Goal: Transaction & Acquisition: Purchase product/service

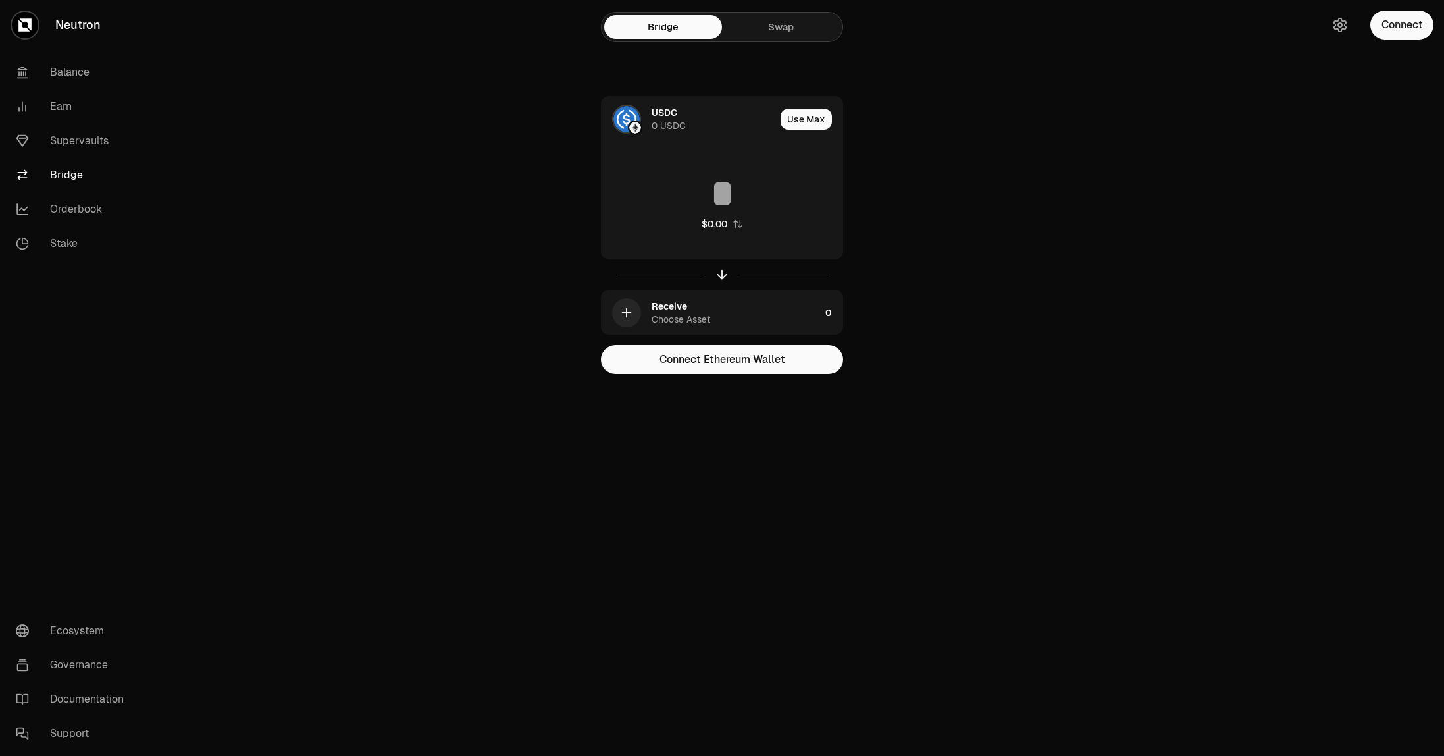
click at [78, 213] on link "Orderbook" at bounding box center [73, 209] width 137 height 34
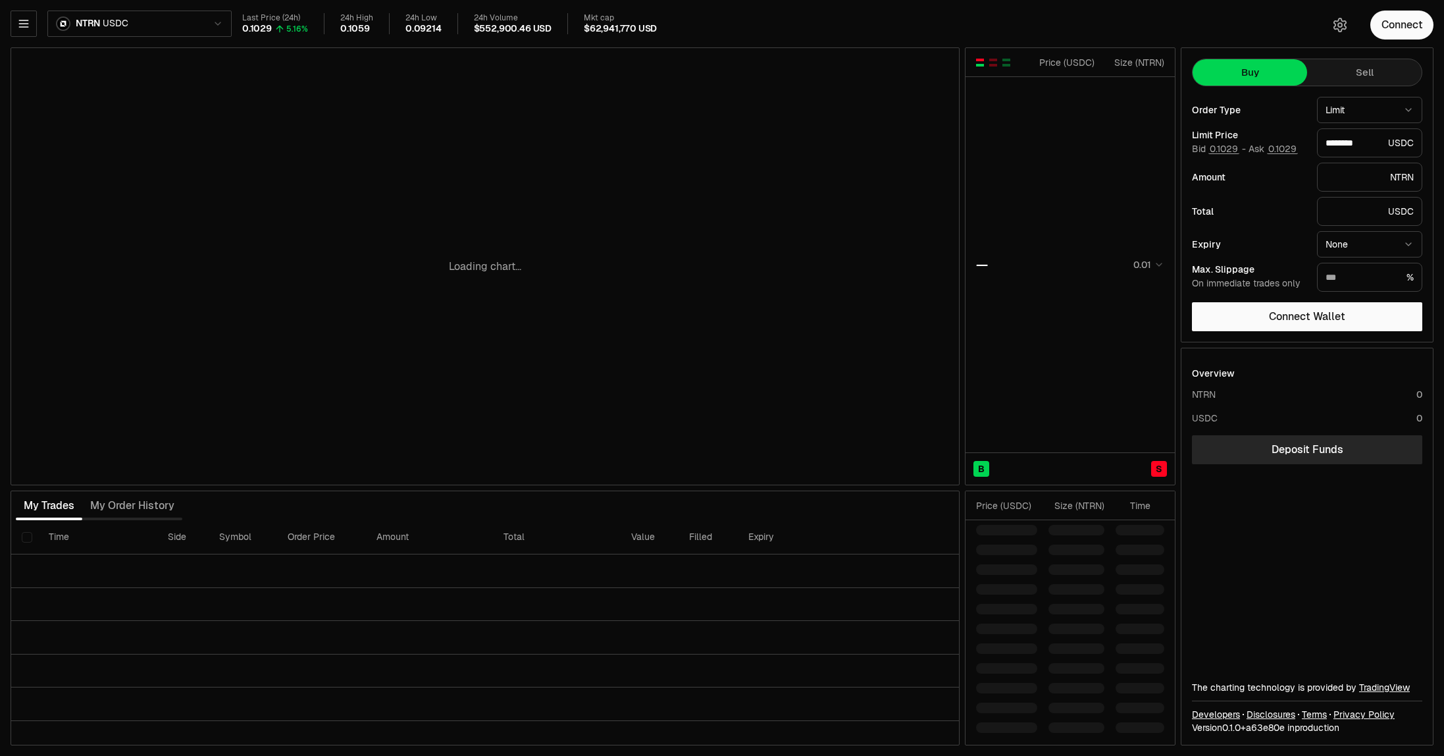
click at [117, 19] on html "Neutron Balance Earn Supervaults Bridge Orderbook Stake Ecosystem Governance Do…" at bounding box center [722, 378] width 1444 height 756
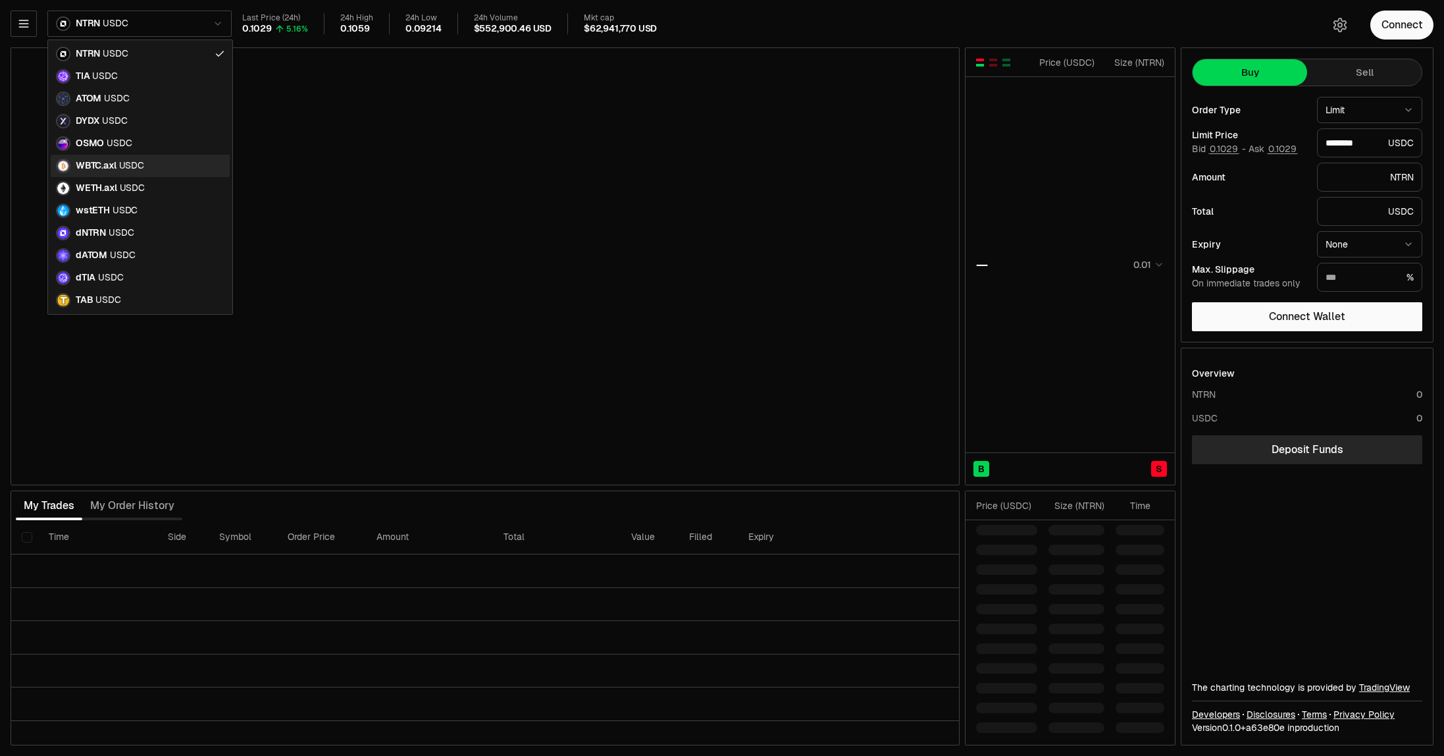
type input "********"
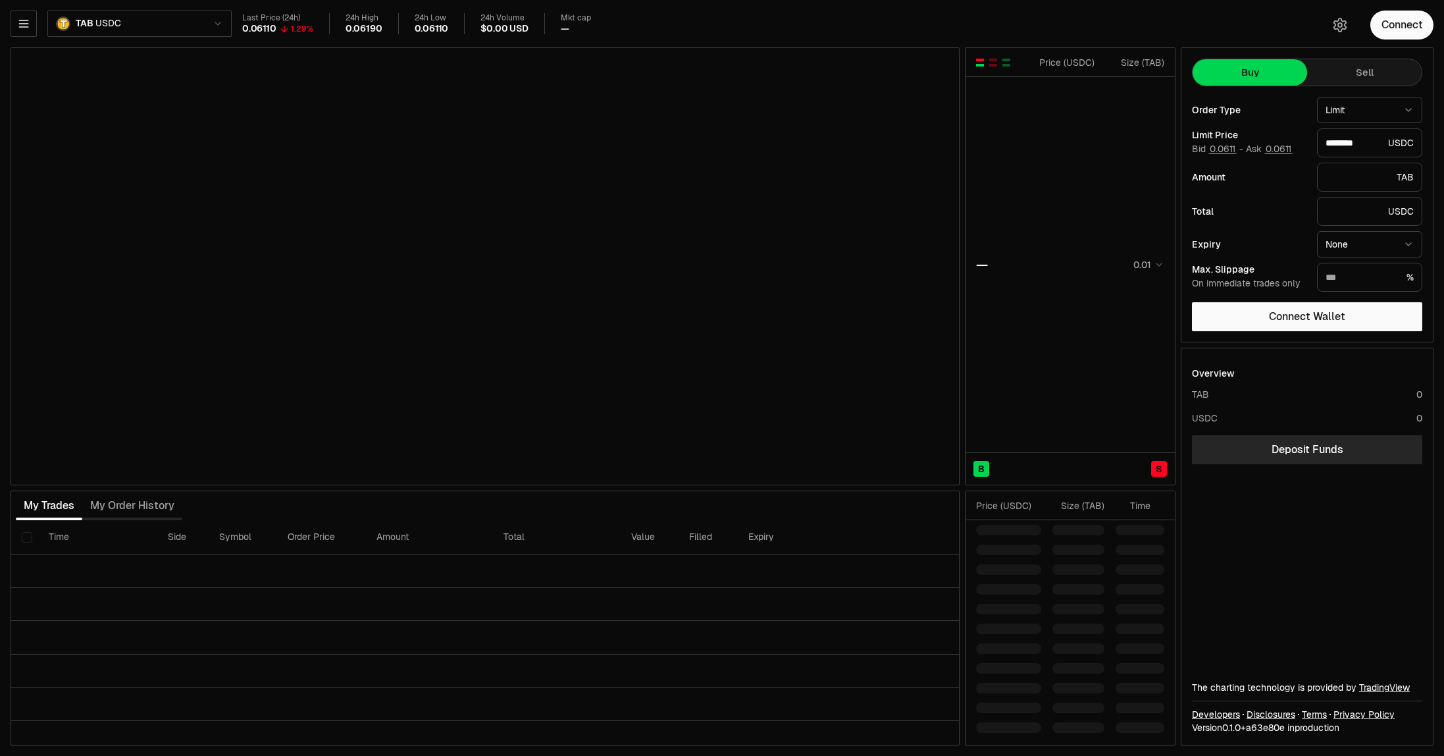
type input "********"
